Goal: Task Accomplishment & Management: Manage account settings

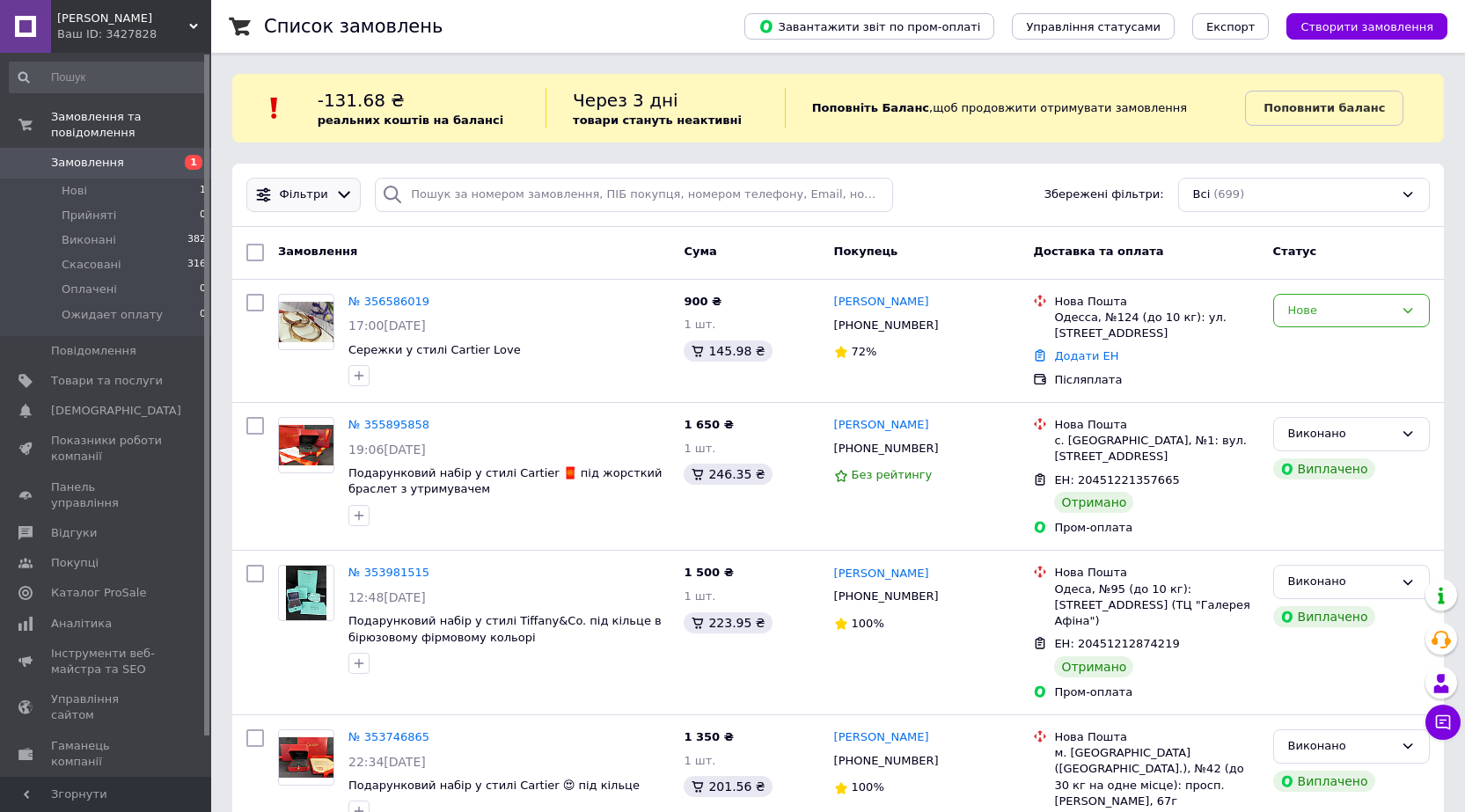
click at [315, 198] on span "Фільтри" at bounding box center [304, 195] width 48 height 17
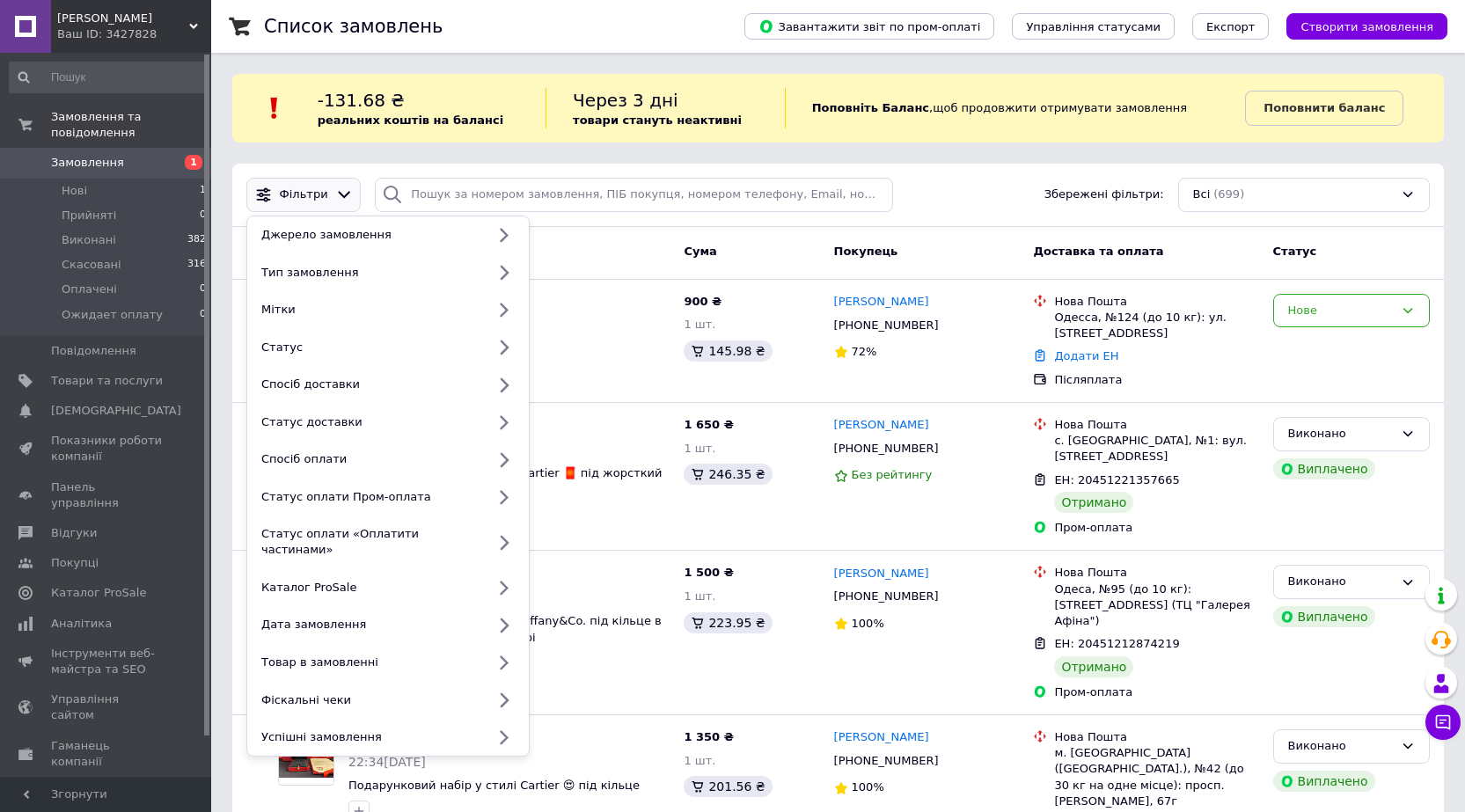
click at [315, 198] on span "Фільтри" at bounding box center [304, 195] width 48 height 17
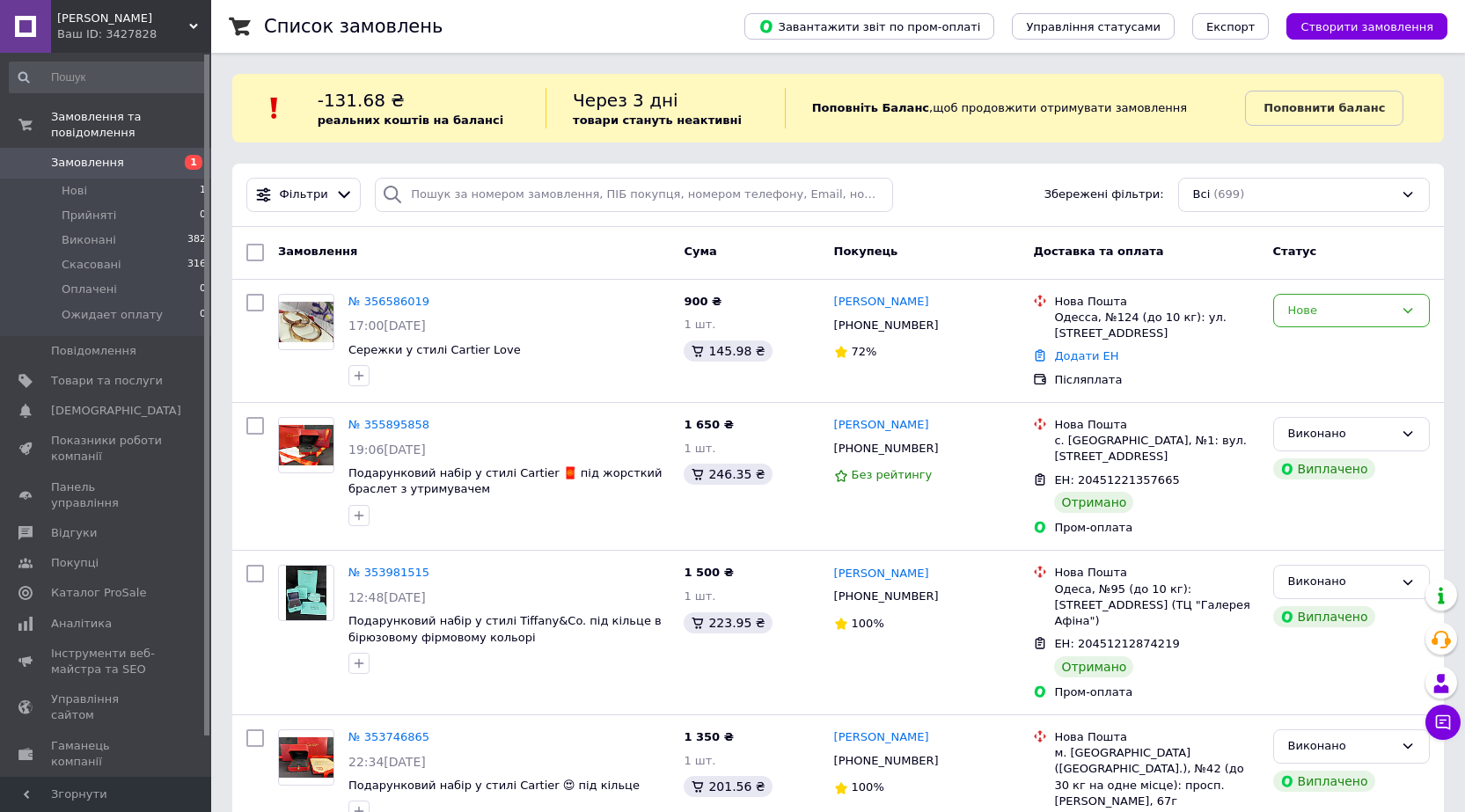
click at [668, 98] on div "Через 3 дні товари стануть неактивні" at bounding box center [665, 108] width 239 height 41
drag, startPoint x: 653, startPoint y: 109, endPoint x: 561, endPoint y: 119, distance: 92.5
click at [648, 113] on div "Через 3 дні товари стануть неактивні" at bounding box center [665, 108] width 239 height 41
click at [378, 119] on b "реальних коштів на балансі" at bounding box center [411, 120] width 187 height 13
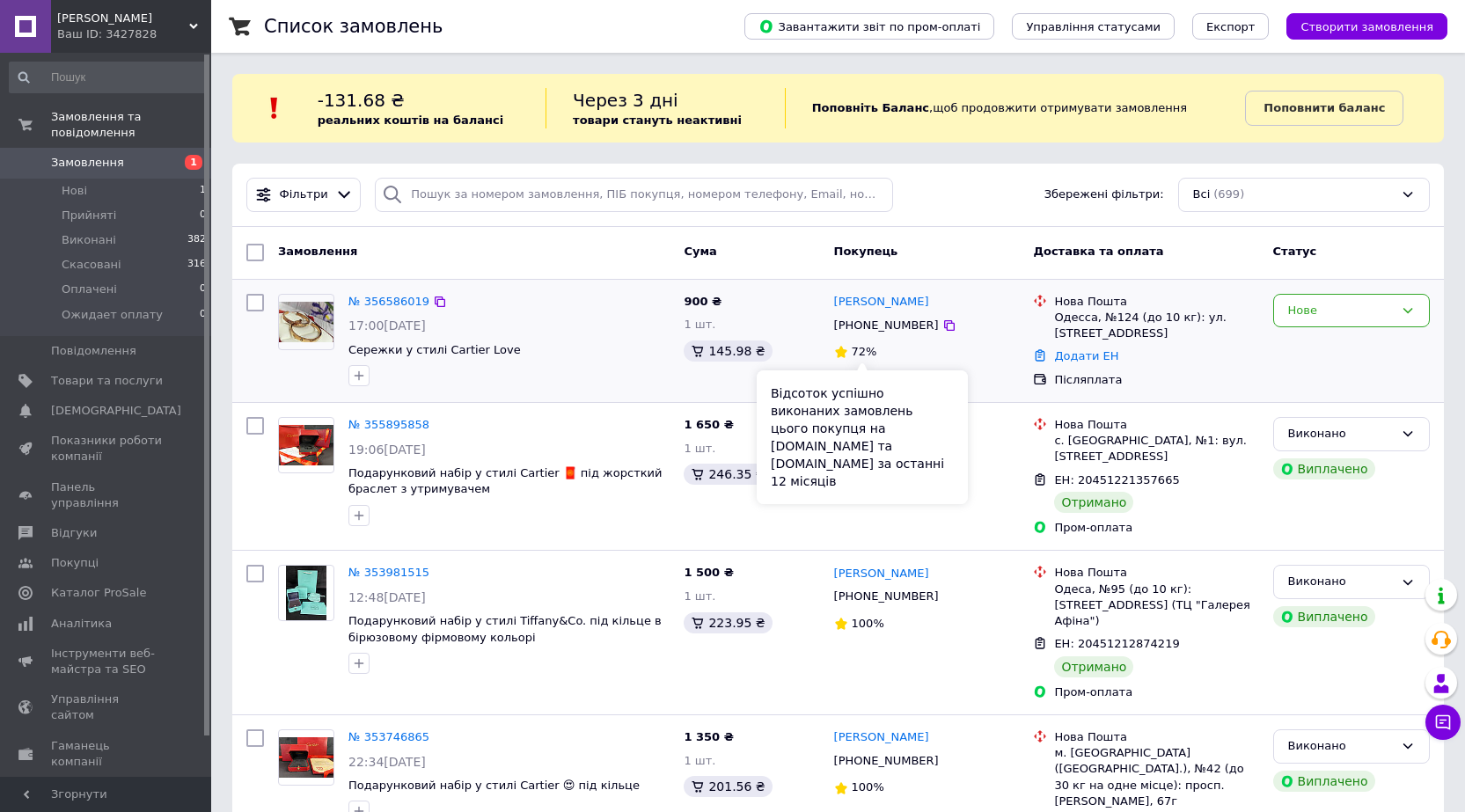
click at [853, 352] on span "72%" at bounding box center [865, 351] width 26 height 13
click at [862, 300] on link "[PERSON_NAME]" at bounding box center [882, 302] width 95 height 17
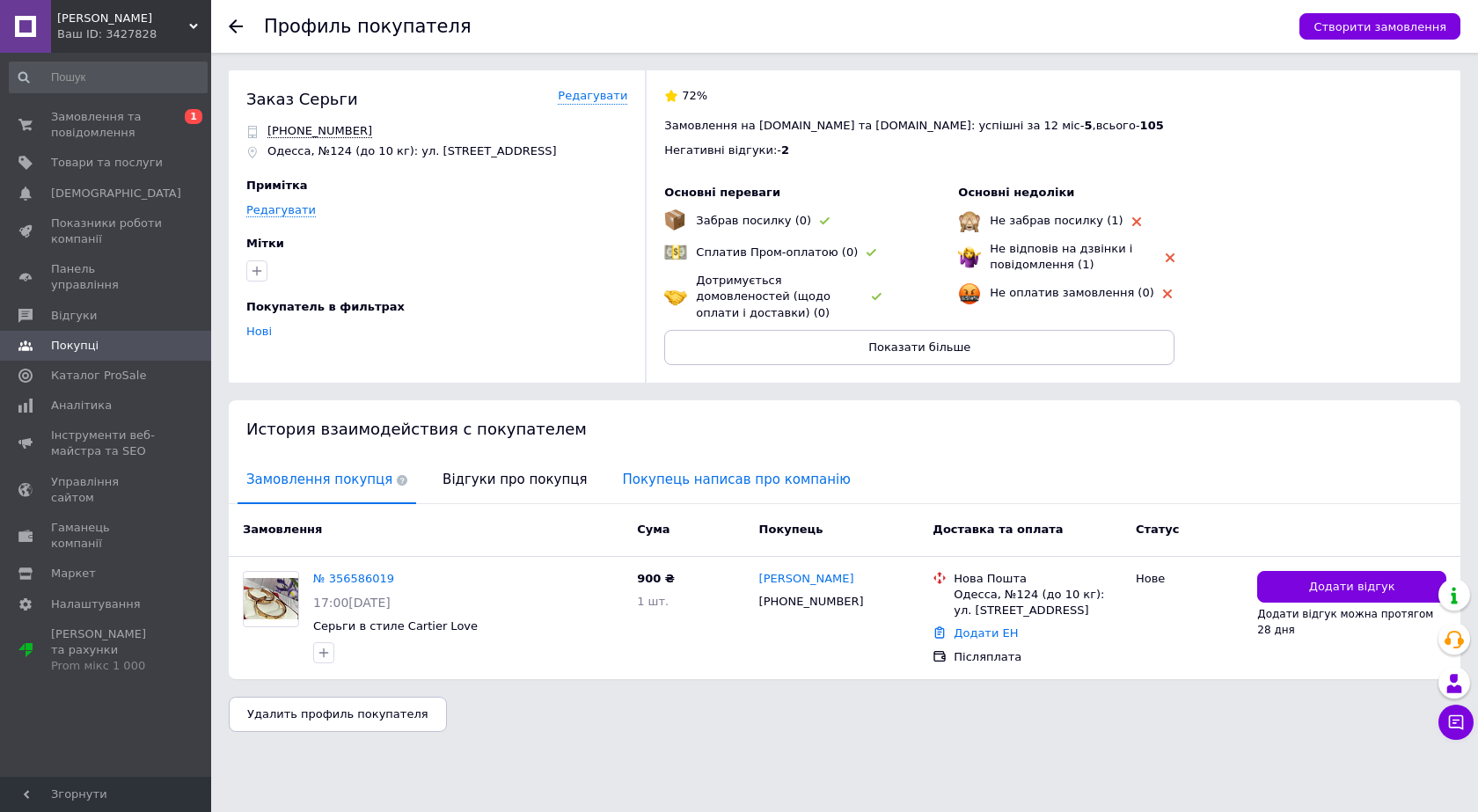
click at [661, 468] on span "Покупець написав про компанію" at bounding box center [737, 479] width 246 height 45
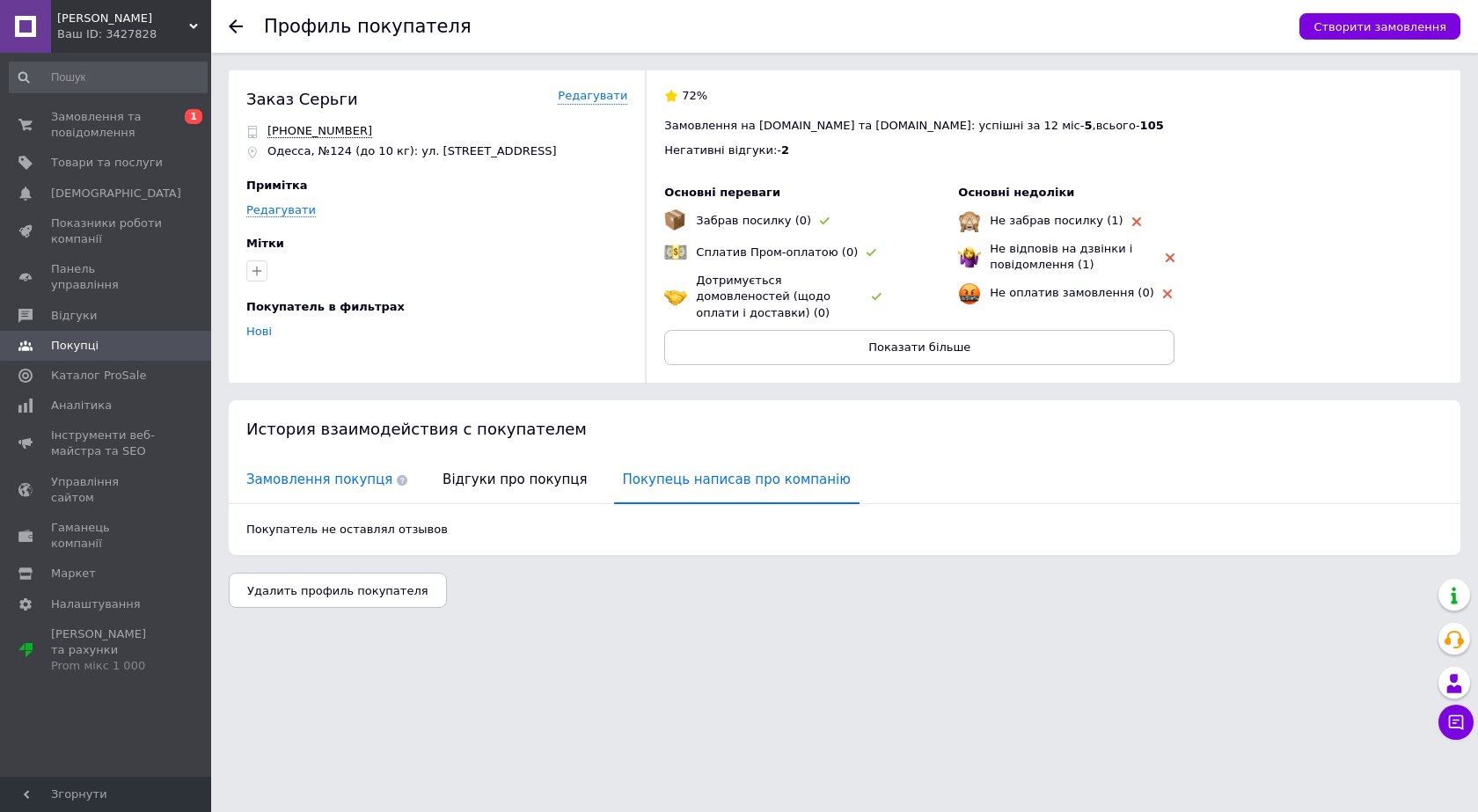
click at [345, 463] on span "Замовлення покупця" at bounding box center [326, 479] width 178 height 45
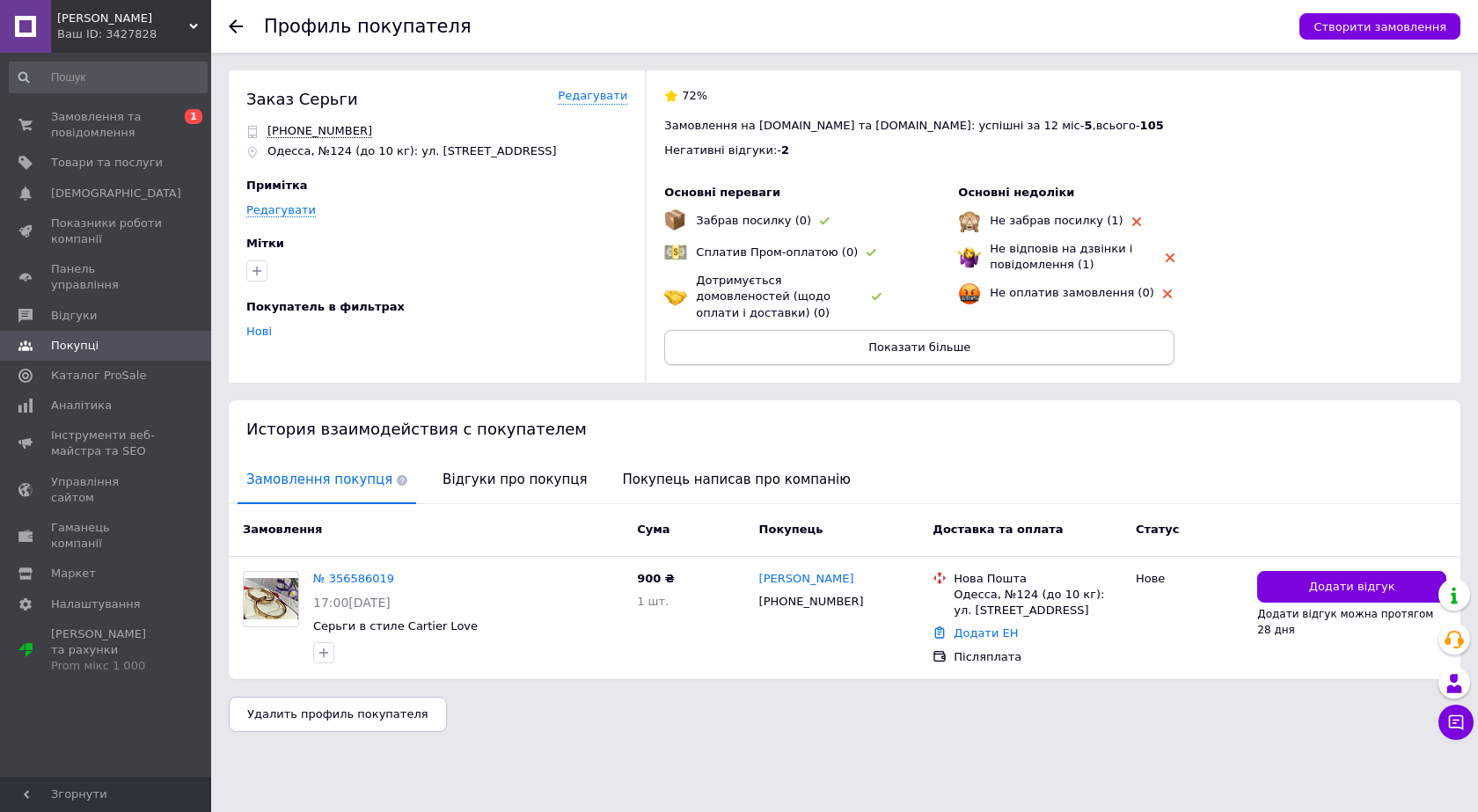
click at [993, 330] on button "Показати більше" at bounding box center [919, 347] width 510 height 35
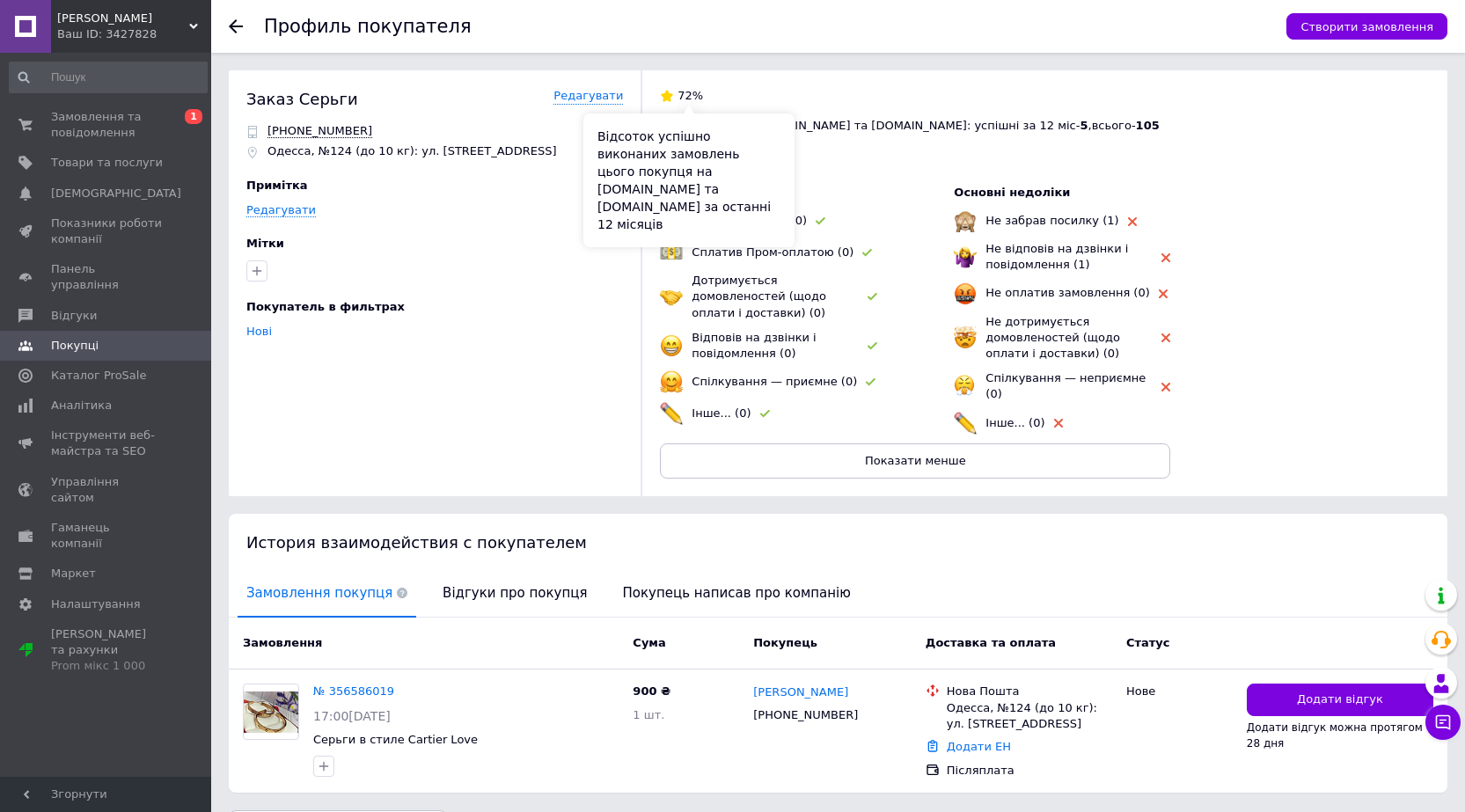
click at [682, 102] on span "72%" at bounding box center [690, 95] width 26 height 13
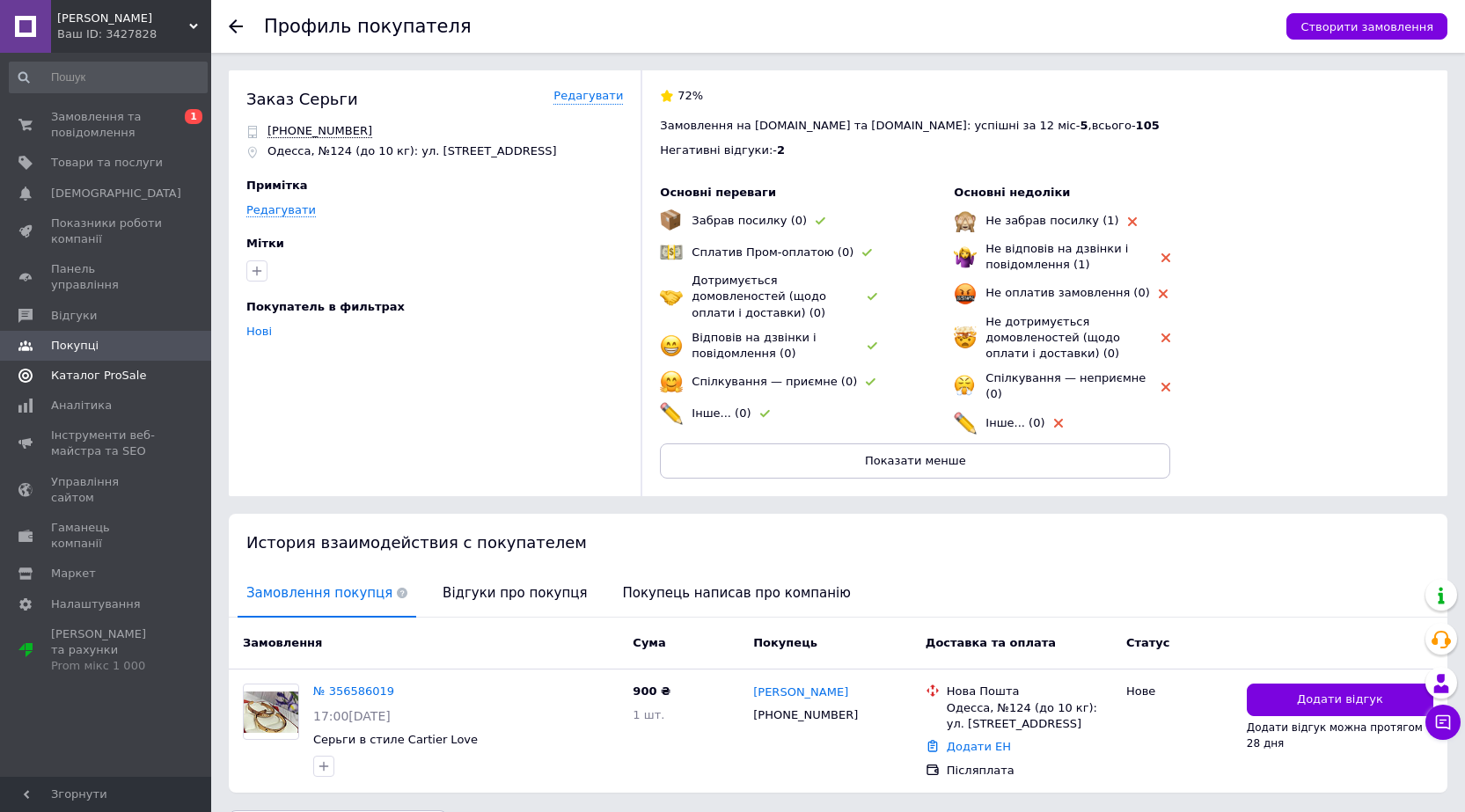
click at [98, 368] on span "Каталог ProSale" at bounding box center [98, 375] width 95 height 16
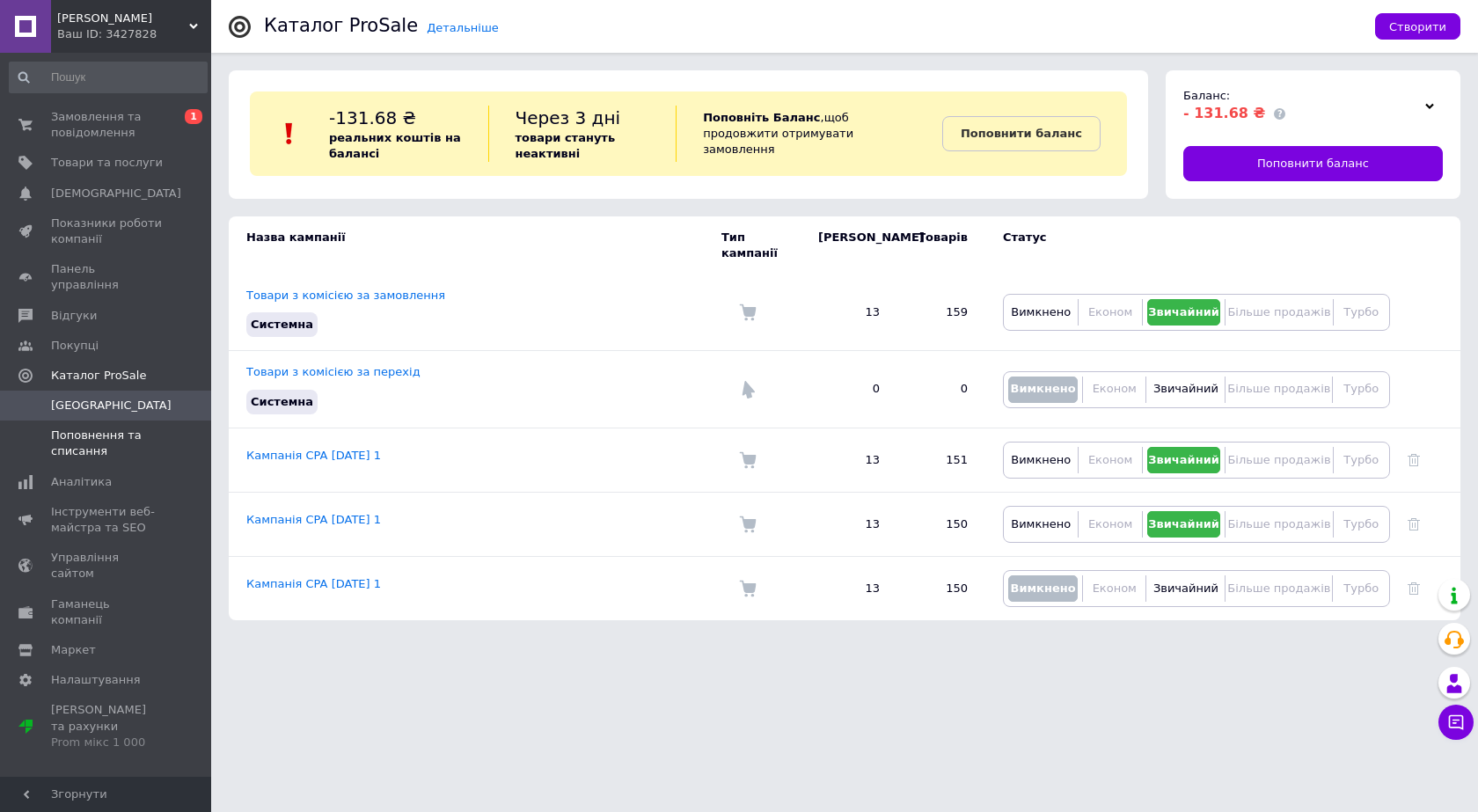
click at [90, 428] on span "Поповнення та списання" at bounding box center [106, 443] width 112 height 31
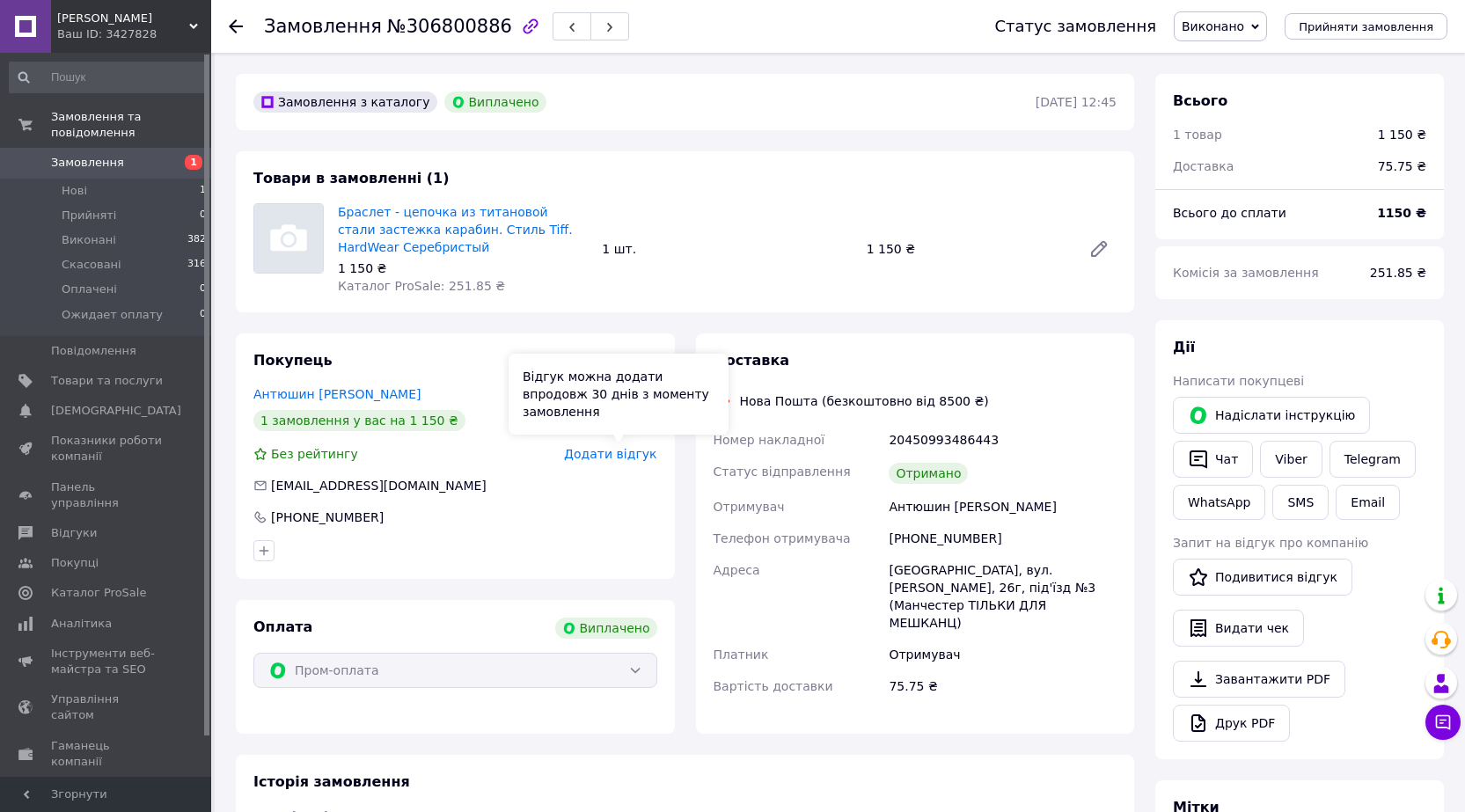
click at [618, 456] on span "Додати відгук" at bounding box center [610, 454] width 92 height 14
click at [603, 451] on span "Додати відгук" at bounding box center [610, 454] width 92 height 14
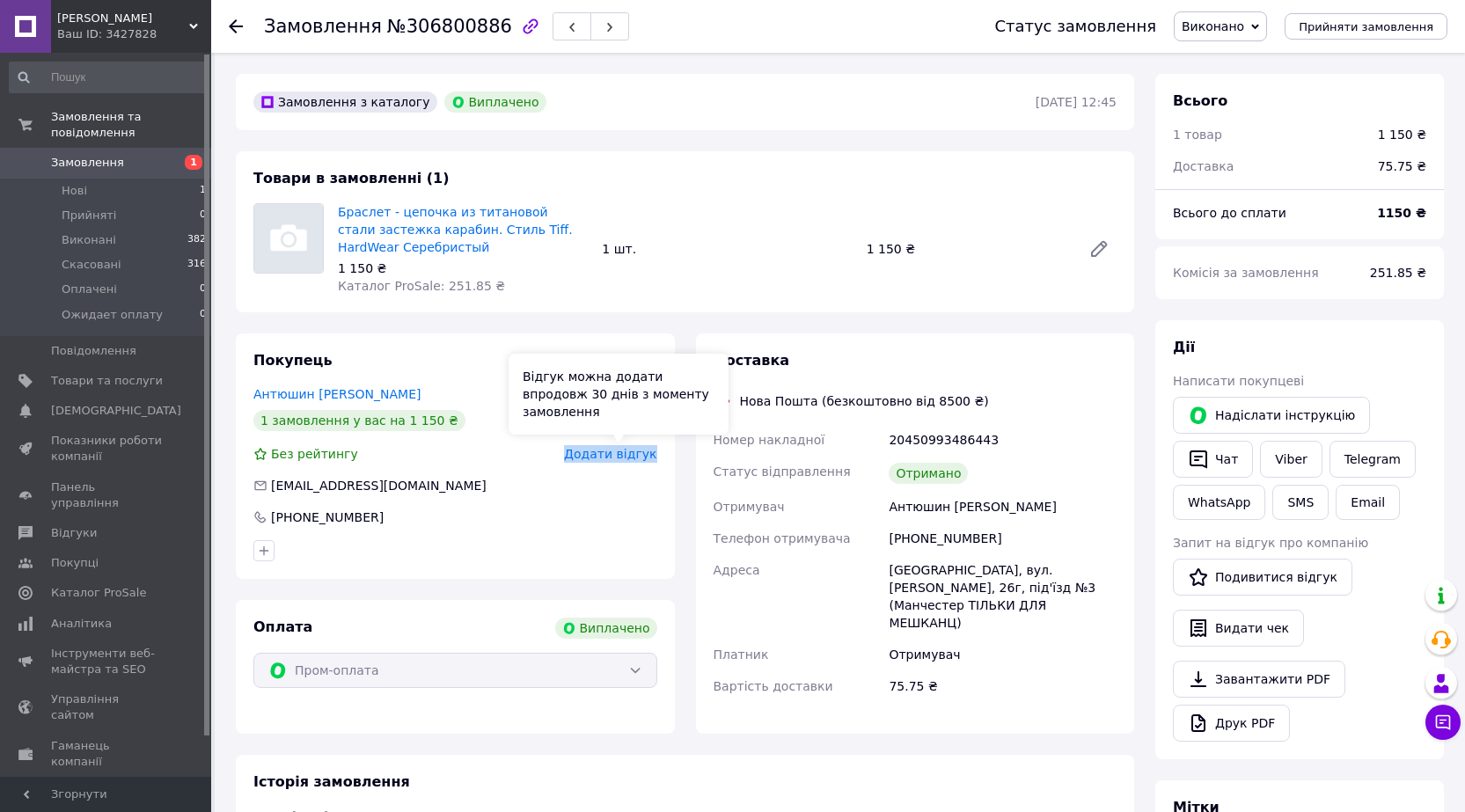
click at [603, 451] on span "Додати відгук" at bounding box center [610, 454] width 92 height 14
click at [561, 496] on div "Покупець Антюшин Павел 1 замовлення у вас на 1 150 ₴ Без рейтингу Додати відгук…" at bounding box center [455, 456] width 439 height 246
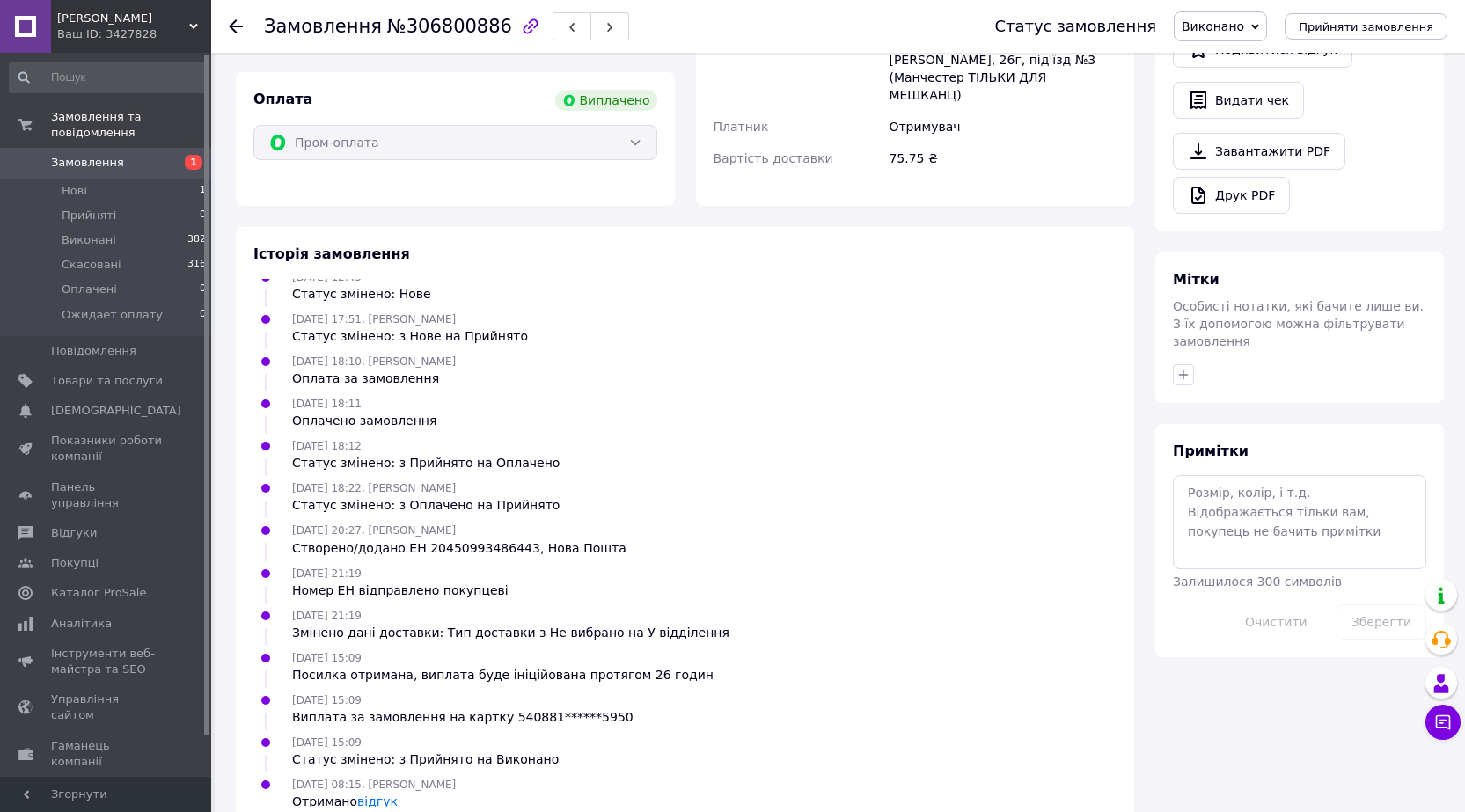
scroll to position [14, 0]
click at [89, 155] on span "Замовлення" at bounding box center [87, 163] width 73 height 16
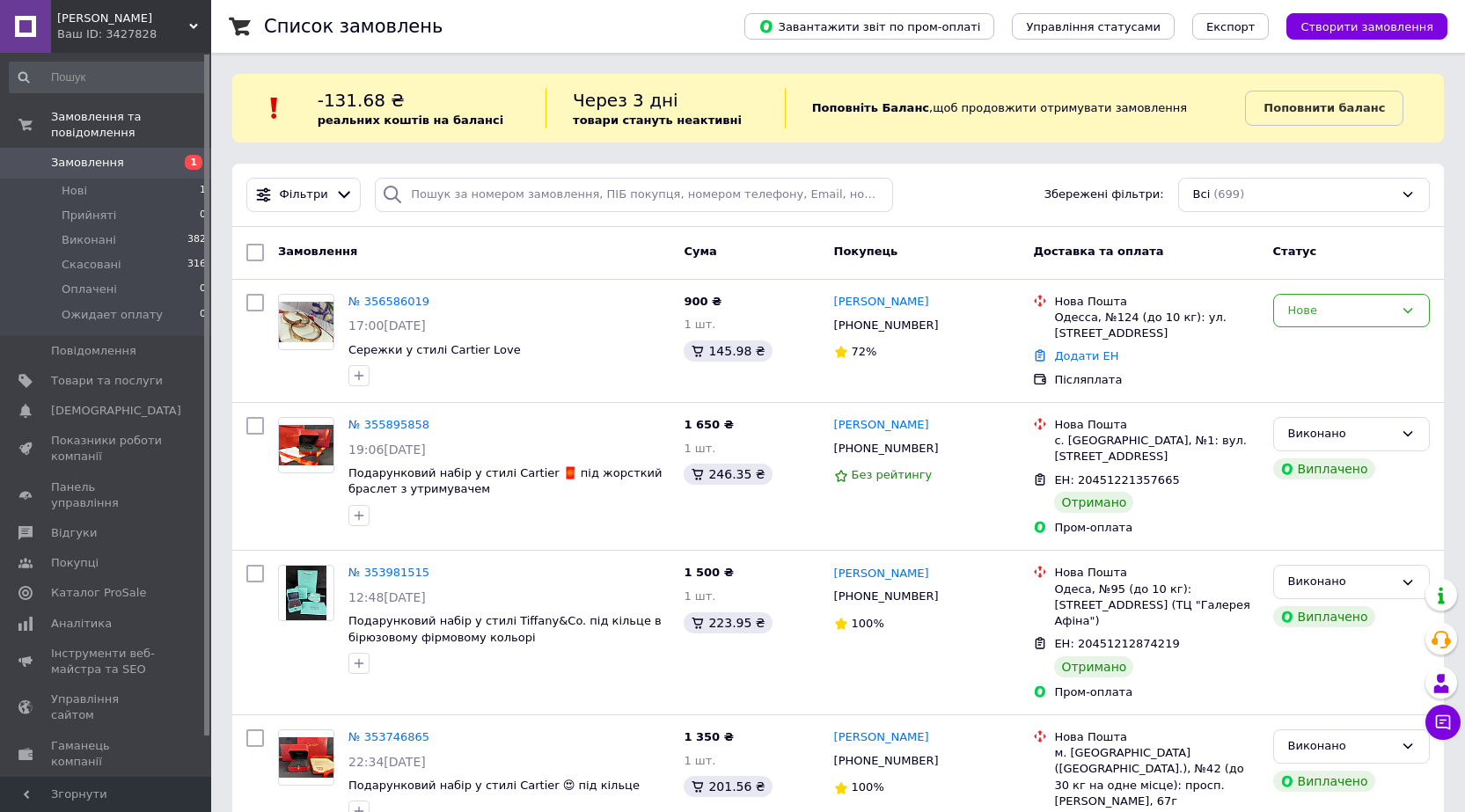
click at [98, 155] on span "Замовлення" at bounding box center [87, 163] width 73 height 16
click at [119, 479] on span "Панель управління" at bounding box center [106, 495] width 112 height 31
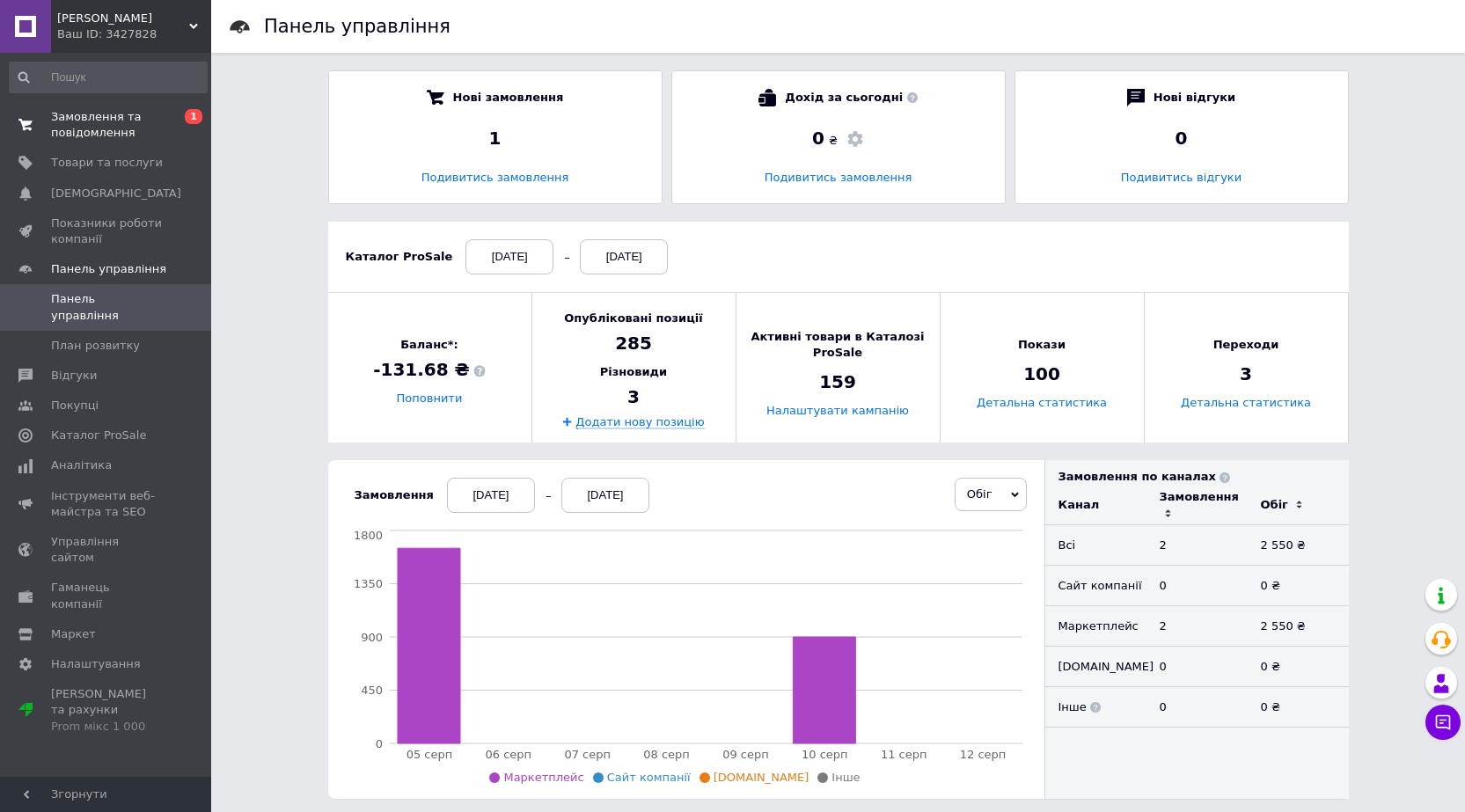
click at [122, 124] on span "Замовлення та повідомлення" at bounding box center [106, 125] width 112 height 31
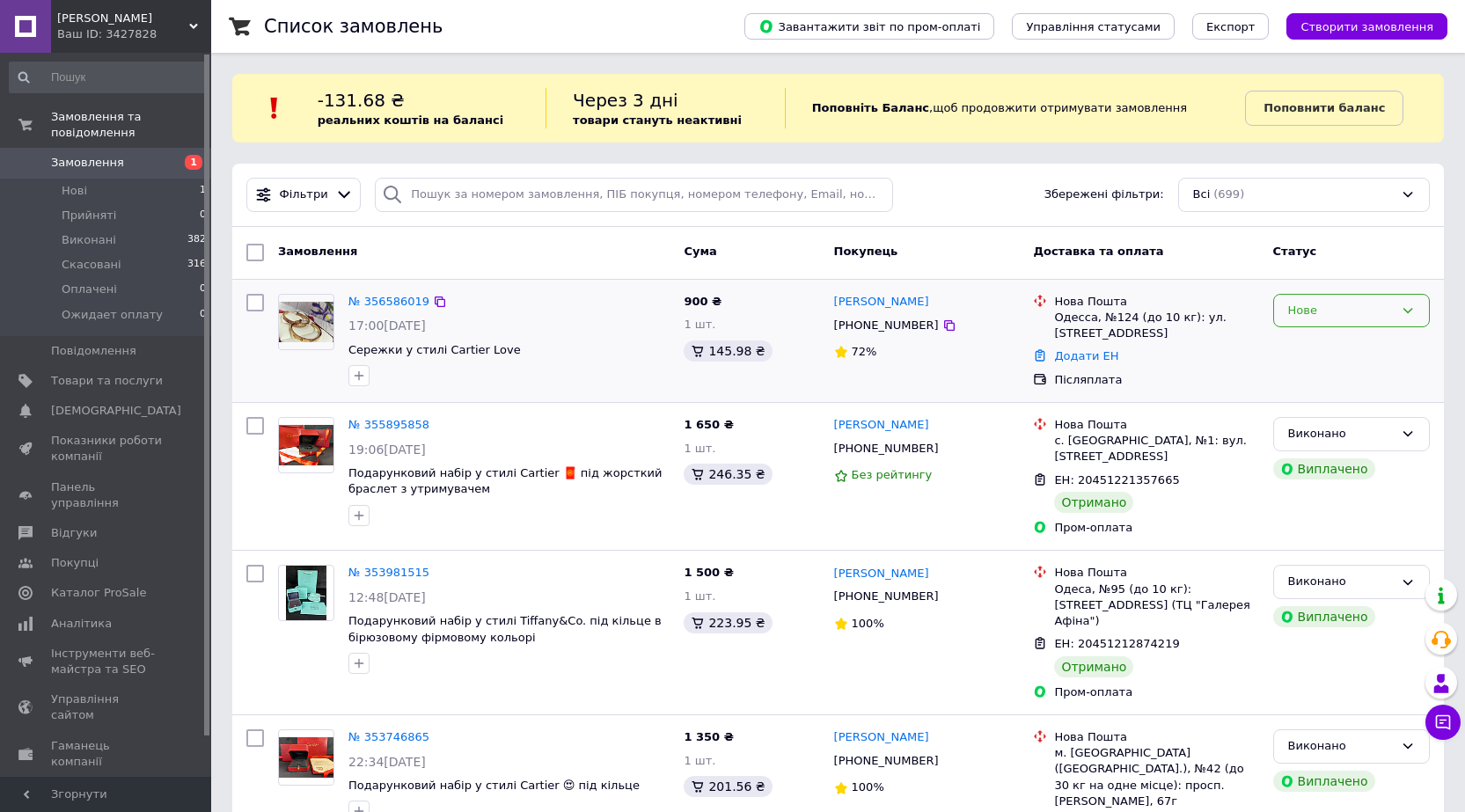
click at [1403, 319] on div "Нове" at bounding box center [1351, 310] width 156 height 34
click at [1337, 345] on li "Прийнято" at bounding box center [1352, 346] width 155 height 32
